Goal: Check status

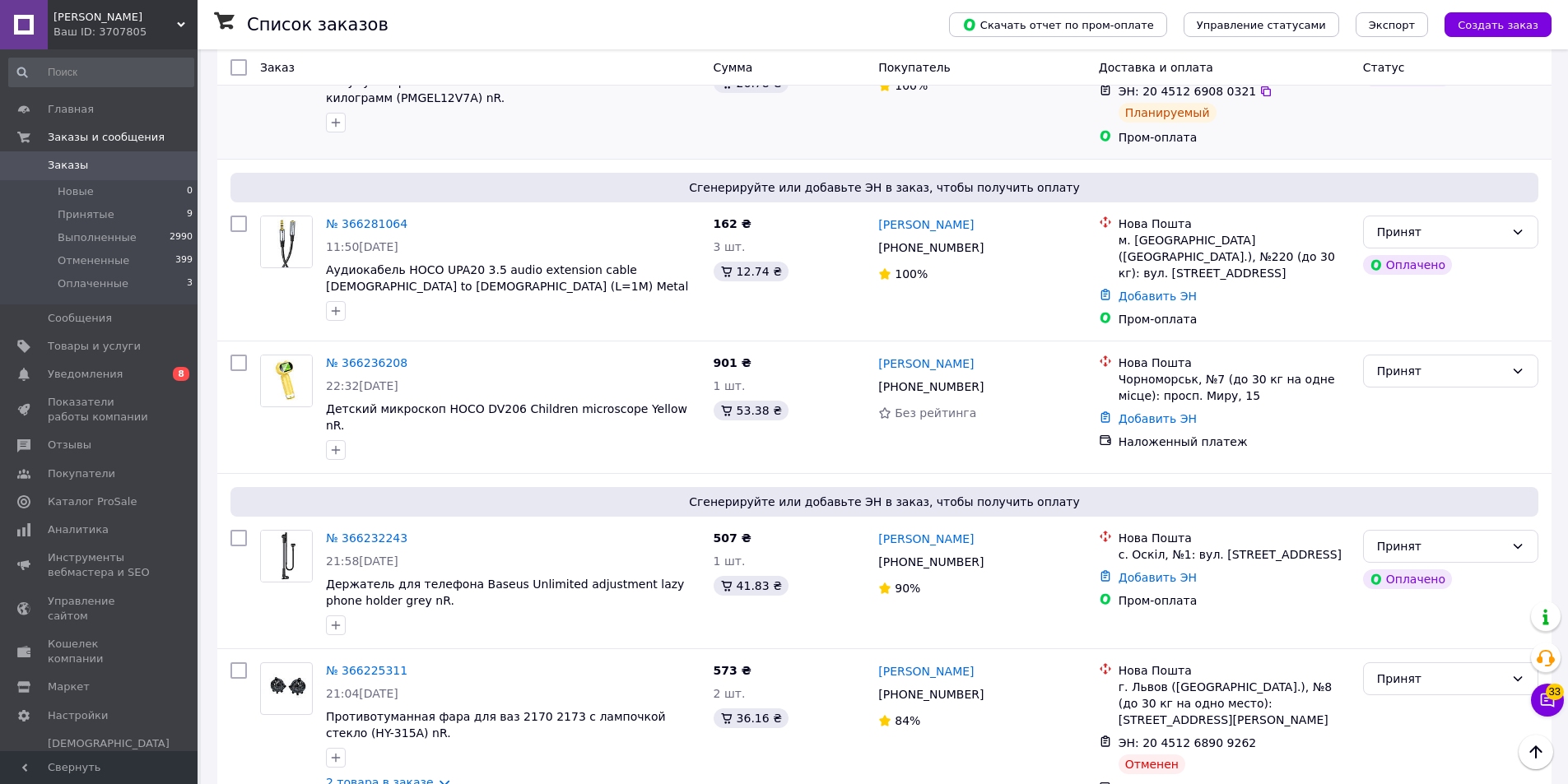
scroll to position [412, 0]
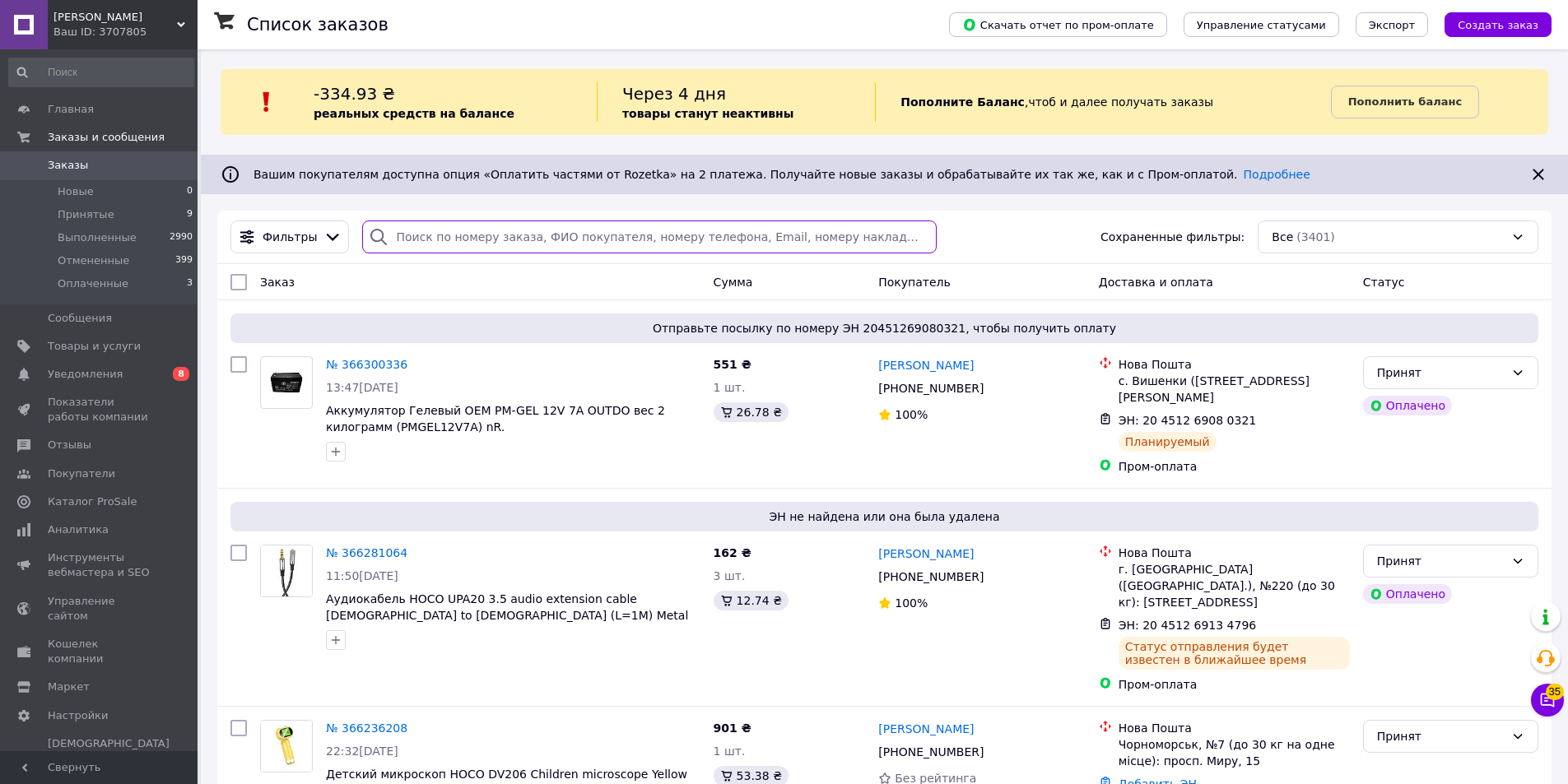
paste input "+380968850155"
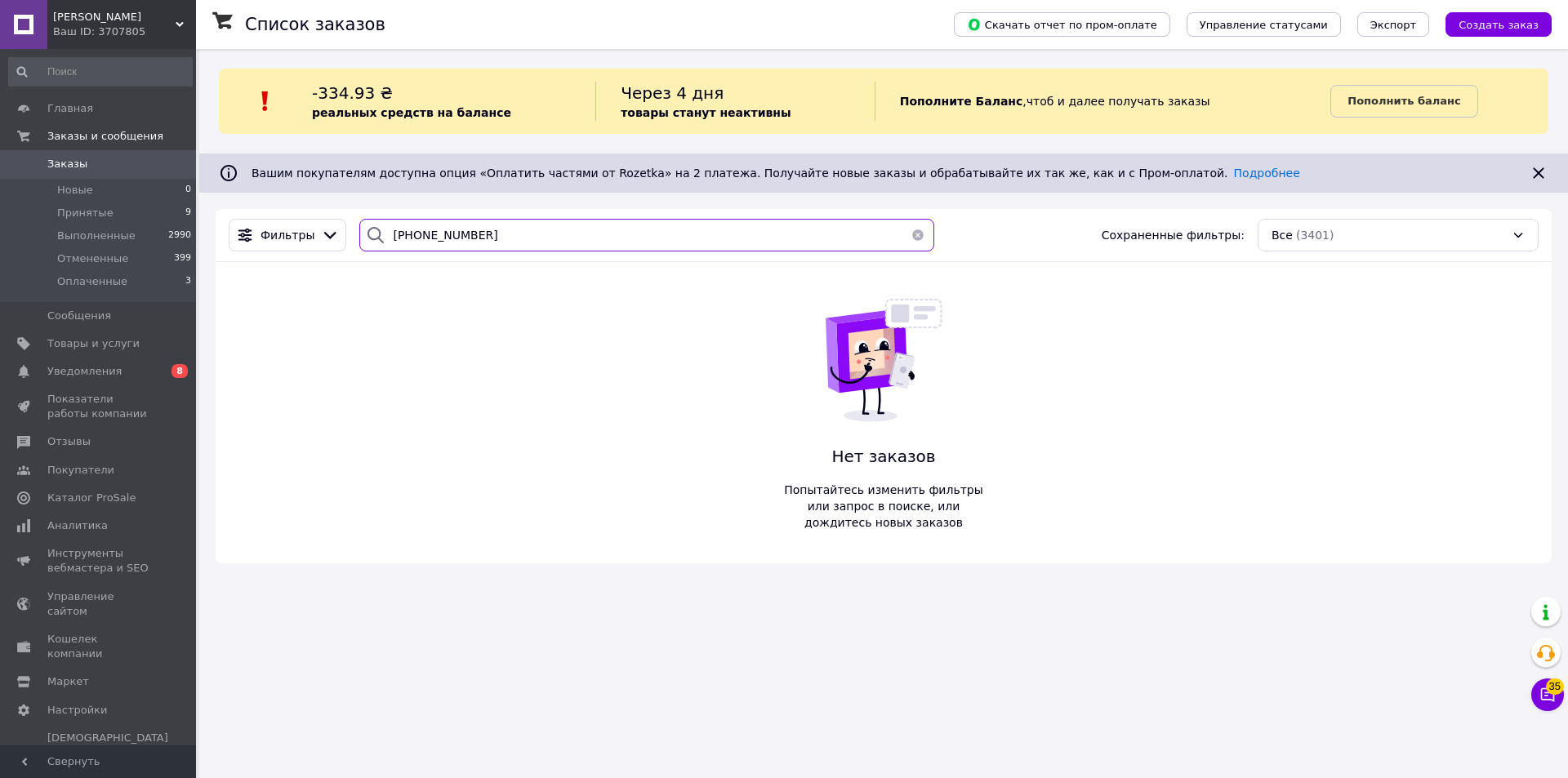
type input "+380968850155"
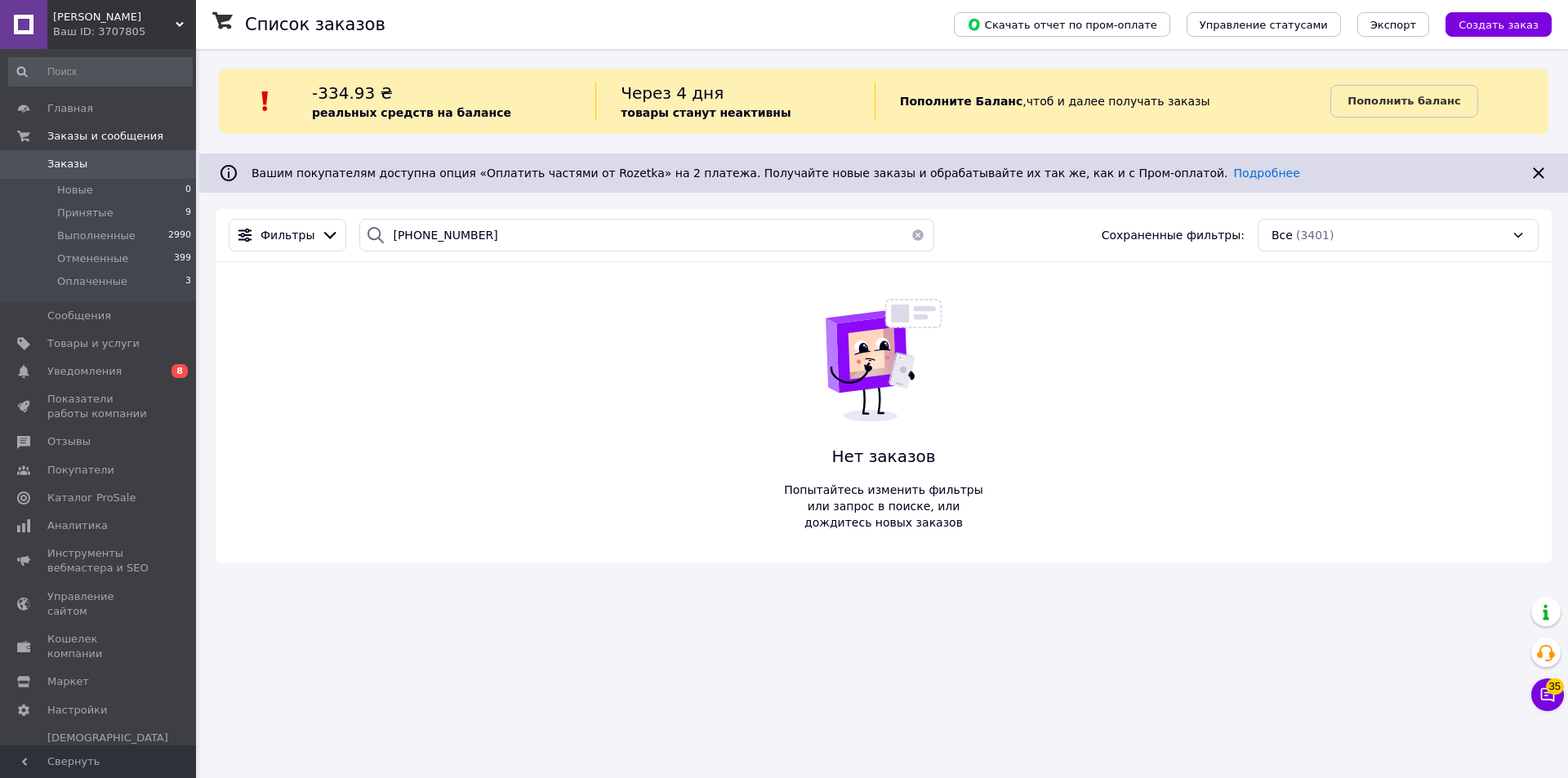
click at [909, 240] on button "button" at bounding box center [918, 235] width 33 height 33
